Goal: Task Accomplishment & Management: Use online tool/utility

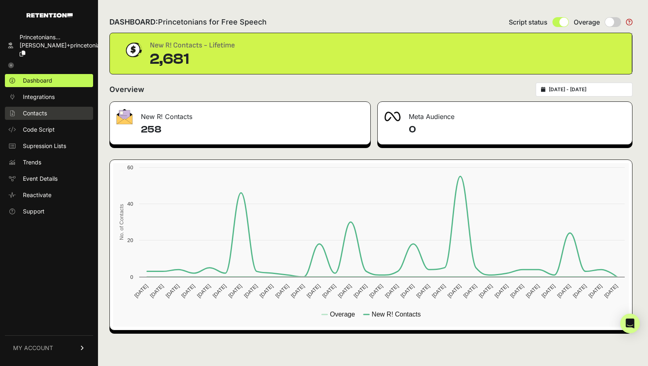
click at [66, 110] on link "Contacts" at bounding box center [49, 113] width 88 height 13
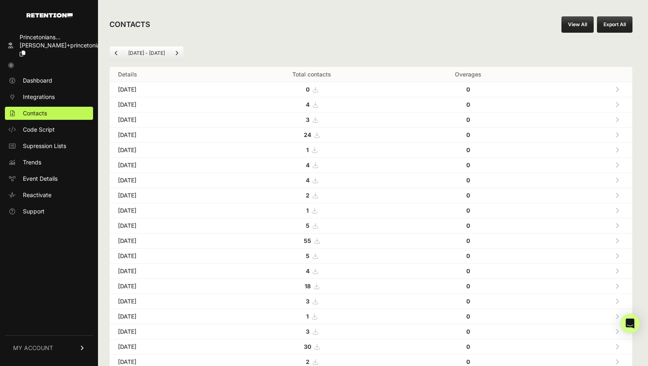
click at [588, 20] on link "View All" at bounding box center [578, 24] width 32 height 16
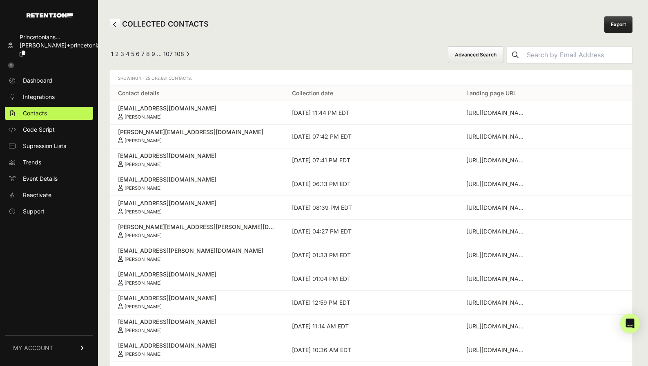
click at [504, 60] on button "Advanced Search" at bounding box center [476, 54] width 56 height 17
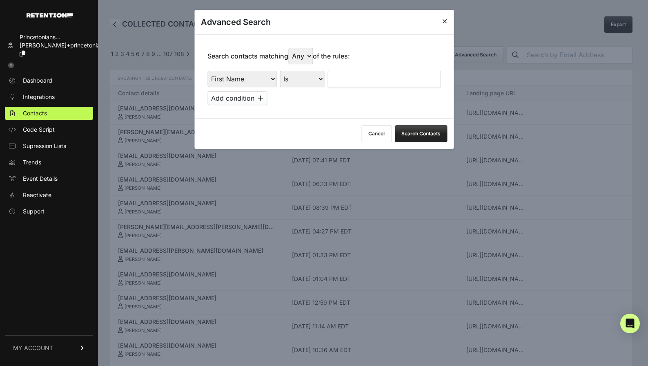
click at [243, 80] on select "First Name Last Name State City Email Email Domain Landing Domain Landing Page …" at bounding box center [242, 79] width 69 height 16
select select "file_date"
click at [208, 71] on select "First Name Last Name State City Email Email Domain Landing Domain Landing Page …" at bounding box center [242, 79] width 69 height 16
click at [310, 85] on select "Is on Is between" at bounding box center [302, 79] width 45 height 16
select select "is_between"
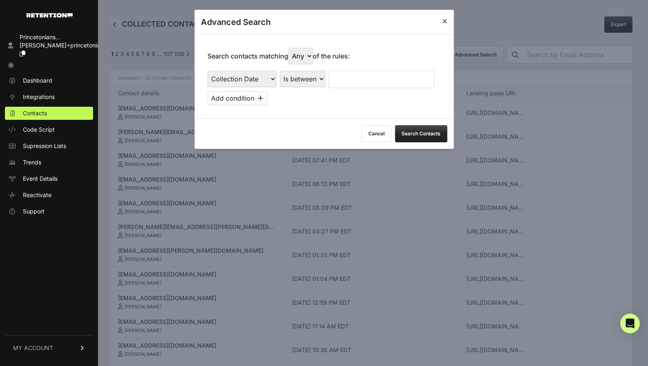
click at [280, 71] on select "Is on Is between" at bounding box center [302, 79] width 45 height 16
click at [346, 83] on input "text" at bounding box center [349, 79] width 43 height 17
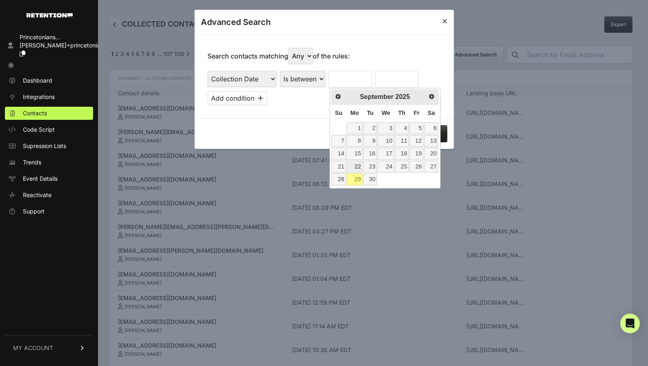
click at [354, 163] on link "22" at bounding box center [355, 167] width 16 height 12
type input "[DATE]"
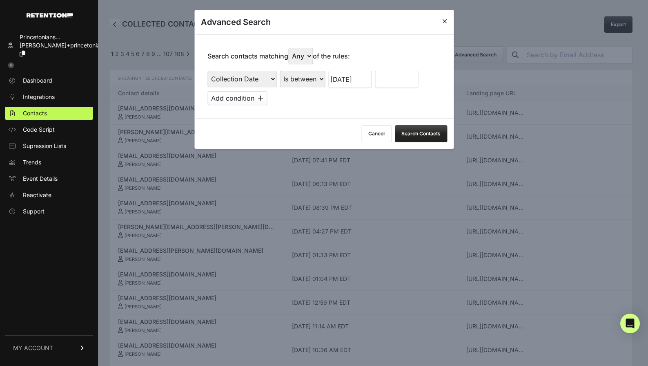
click at [386, 79] on input "text" at bounding box center [396, 79] width 43 height 17
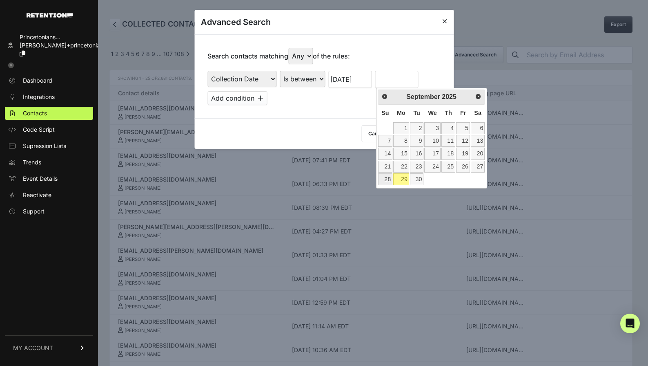
click at [389, 177] on link "28" at bounding box center [385, 179] width 14 height 12
type input "[DATE]"
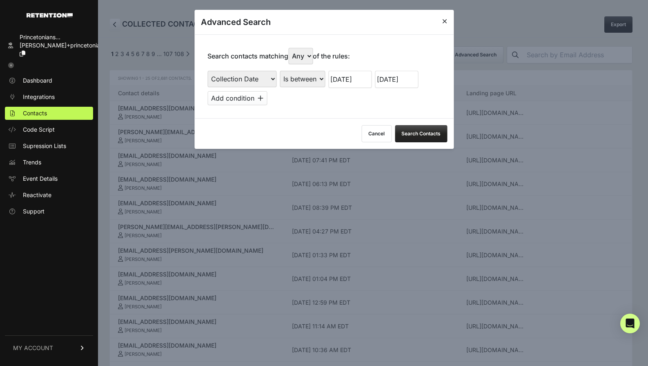
click at [426, 135] on button "Search Contacts" at bounding box center [421, 133] width 52 height 17
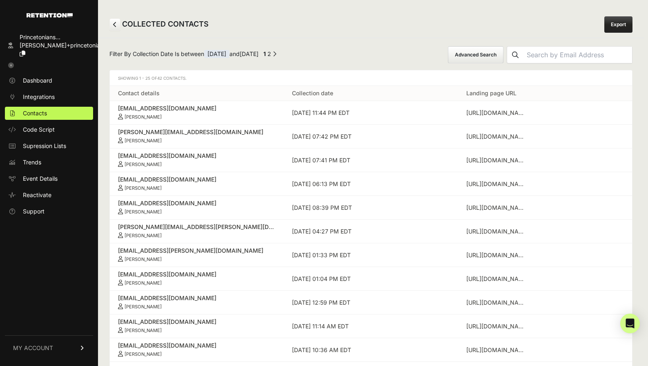
click at [609, 39] on div "Filter By Collection Date Is between [DATE] and [DATE] ← Previous 1 2 Next → Ad…" at bounding box center [371, 370] width 546 height 664
click at [610, 30] on link "Export" at bounding box center [619, 24] width 28 height 16
